Goal: Navigation & Orientation: Find specific page/section

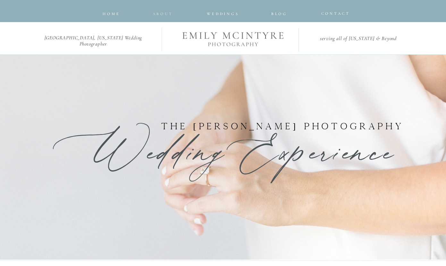
click at [159, 12] on nav "about" at bounding box center [161, 12] width 18 height 4
click at [164, 13] on nav "about" at bounding box center [161, 12] width 18 height 4
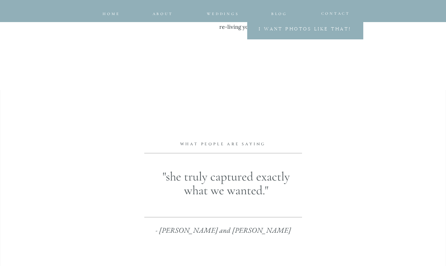
scroll to position [471, 0]
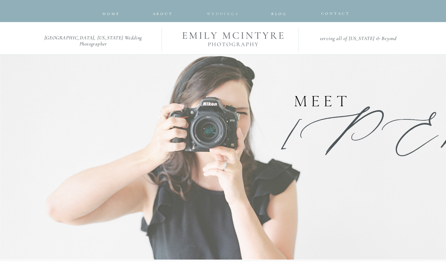
click at [222, 12] on span "Weddings" at bounding box center [223, 14] width 32 height 4
